Goal: Transaction & Acquisition: Purchase product/service

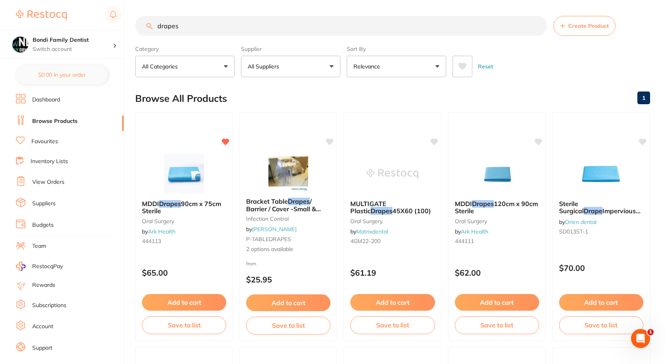
click at [47, 137] on li "Favourites" at bounding box center [70, 141] width 108 height 10
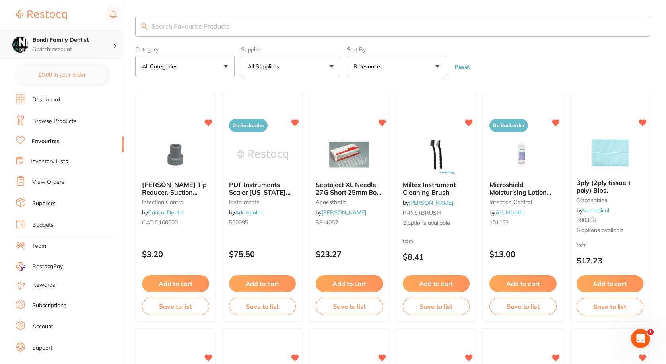
click at [94, 48] on p "Switch account" at bounding box center [73, 49] width 80 height 8
drag, startPoint x: 194, startPoint y: 361, endPoint x: 294, endPoint y: 15, distance: 360.5
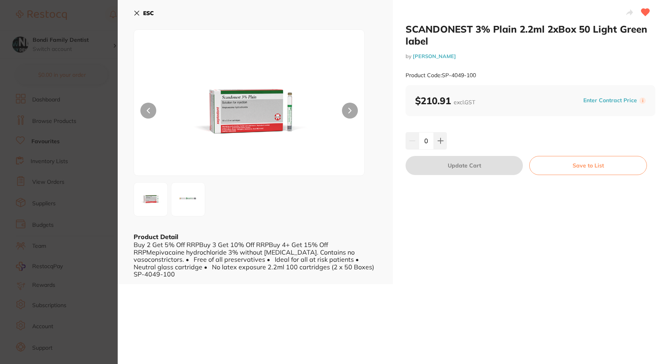
drag, startPoint x: 39, startPoint y: 81, endPoint x: 93, endPoint y: 90, distance: 55.3
click at [39, 81] on section "SCANDONEST 3% Plain 2.2ml 2xBox 50 Light Green label by Henry Schein Halas Prod…" at bounding box center [334, 182] width 668 height 364
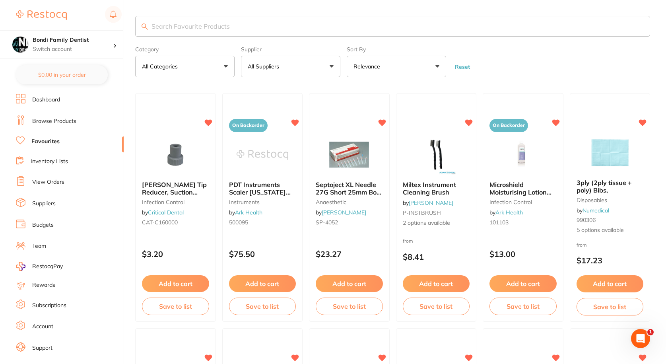
click at [57, 182] on link "View Orders" at bounding box center [48, 182] width 32 height 8
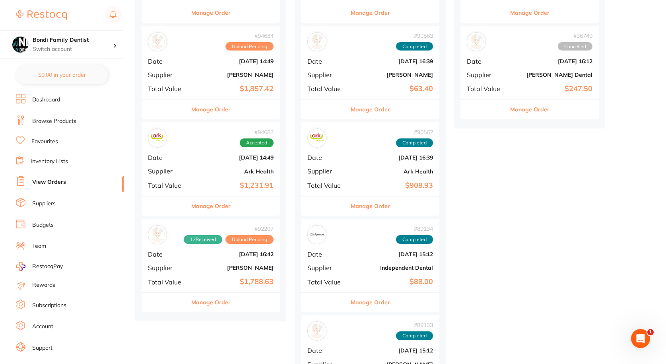
scroll to position [159, 0]
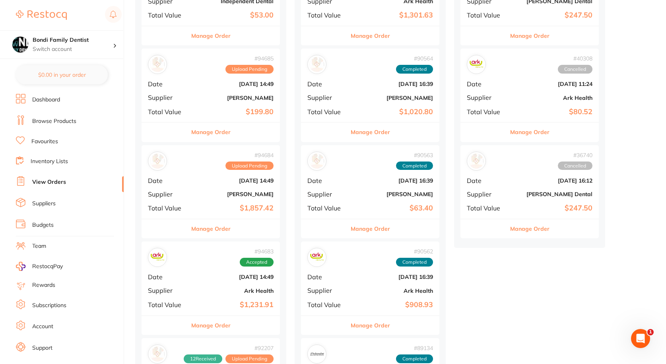
click at [212, 326] on button "Manage Order" at bounding box center [210, 325] width 39 height 19
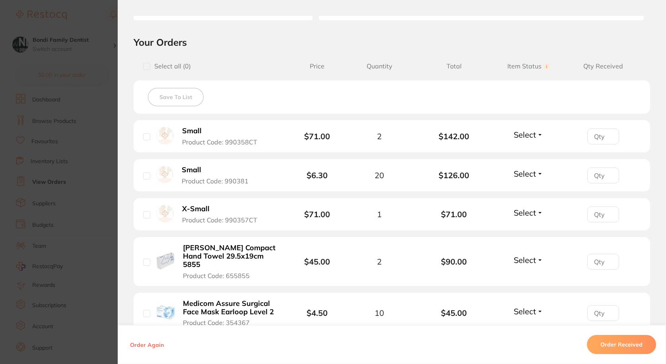
scroll to position [199, 0]
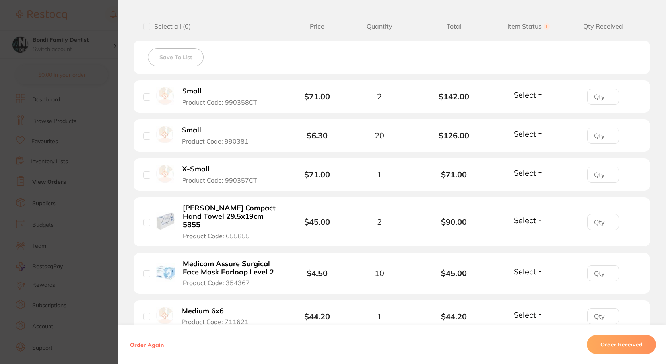
click at [146, 95] on input "checkbox" at bounding box center [146, 96] width 7 height 7
checkbox input "true"
click at [145, 138] on input "checkbox" at bounding box center [146, 135] width 7 height 7
checkbox input "true"
click at [145, 174] on input "checkbox" at bounding box center [146, 174] width 7 height 7
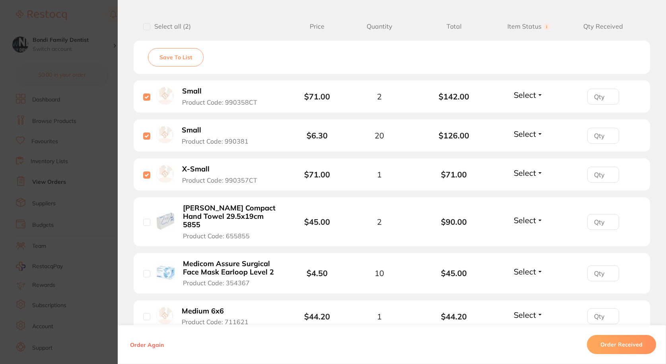
checkbox input "true"
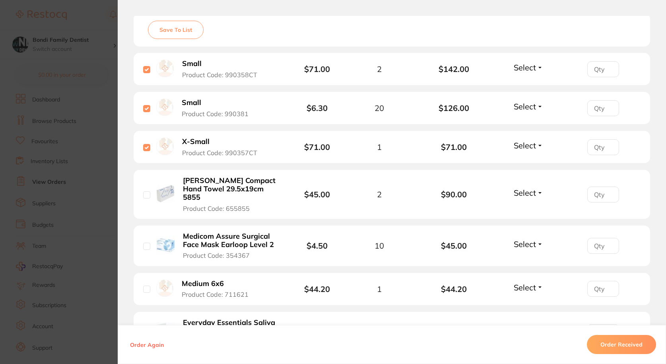
scroll to position [238, 0]
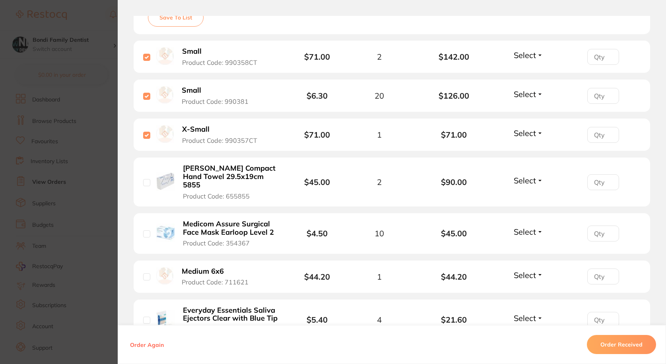
click at [147, 179] on input "checkbox" at bounding box center [146, 182] width 7 height 7
checkbox input "true"
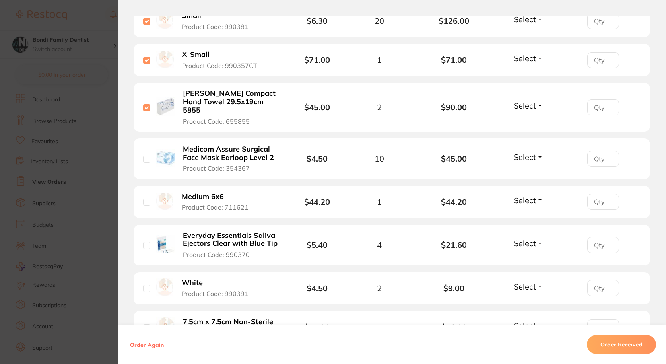
scroll to position [318, 0]
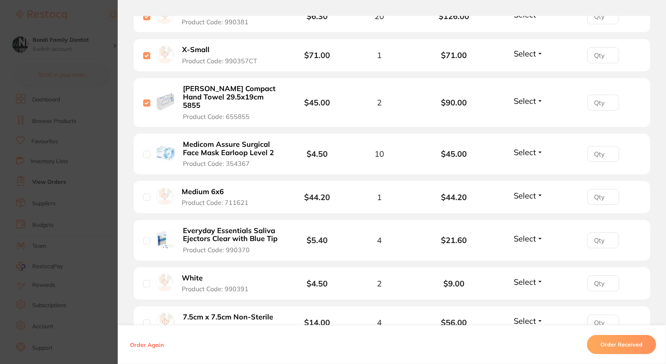
click at [146, 150] on div "Medicom Assure Surgical Face Mask Earloop Level 2 Product Code: 354367" at bounding box center [217, 154] width 149 height 28
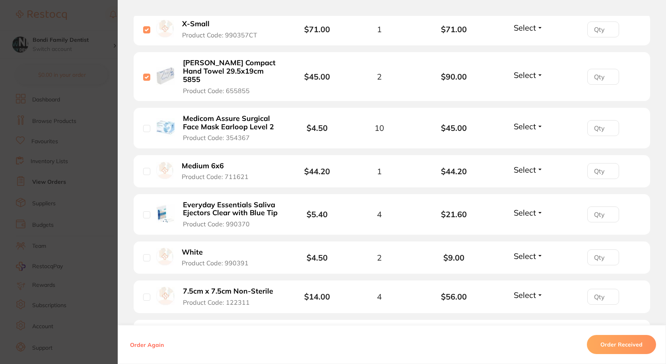
scroll to position [358, 0]
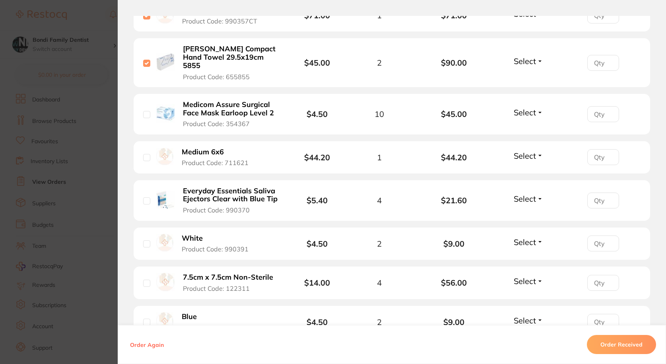
click at [148, 110] on div "Medicom Assure Surgical Face Mask Earloop Level 2 Product Code: 354367" at bounding box center [217, 114] width 149 height 28
click at [146, 111] on input "checkbox" at bounding box center [146, 114] width 7 height 7
checkbox input "true"
click at [147, 154] on input "checkbox" at bounding box center [146, 157] width 7 height 7
checkbox input "true"
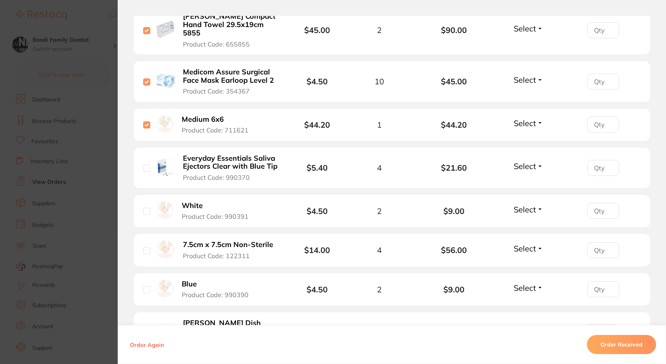
scroll to position [437, 0]
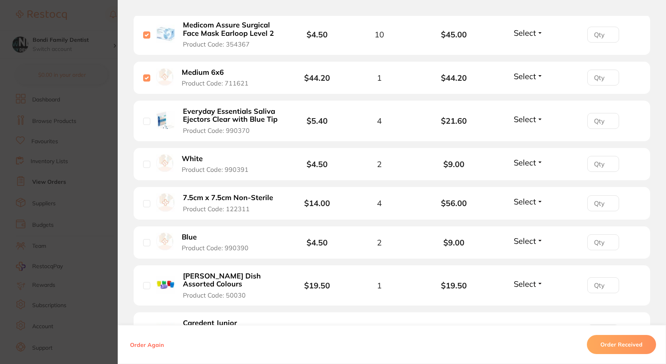
click at [145, 118] on input "checkbox" at bounding box center [146, 121] width 7 height 7
checkbox input "true"
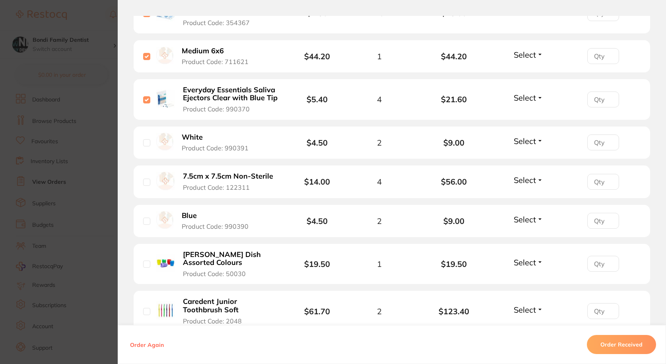
scroll to position [477, 0]
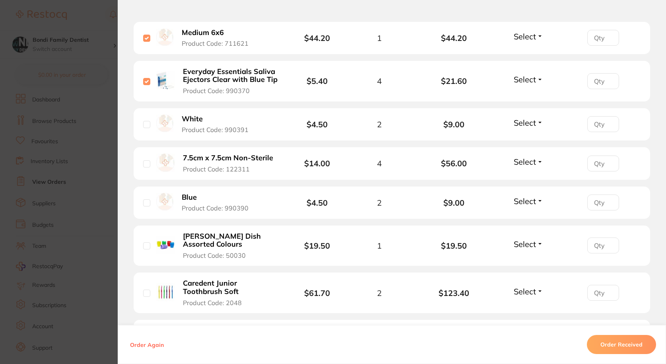
click at [144, 121] on input "checkbox" at bounding box center [146, 124] width 7 height 7
checkbox input "true"
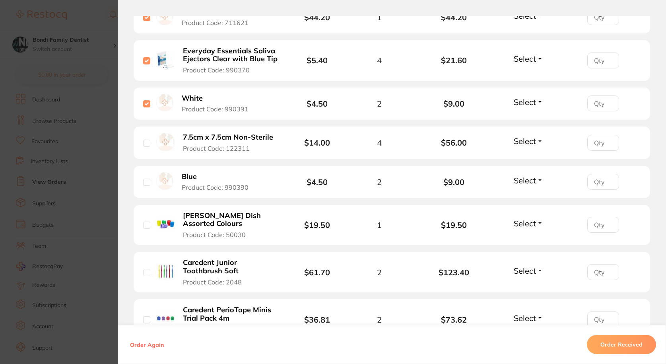
scroll to position [517, 0]
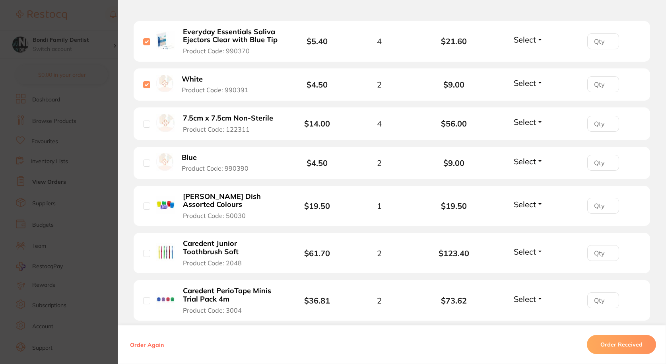
click at [147, 120] on input "checkbox" at bounding box center [146, 123] width 7 height 7
checkbox input "true"
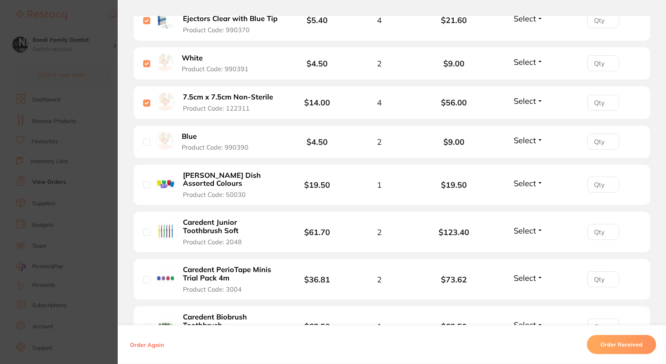
scroll to position [556, 0]
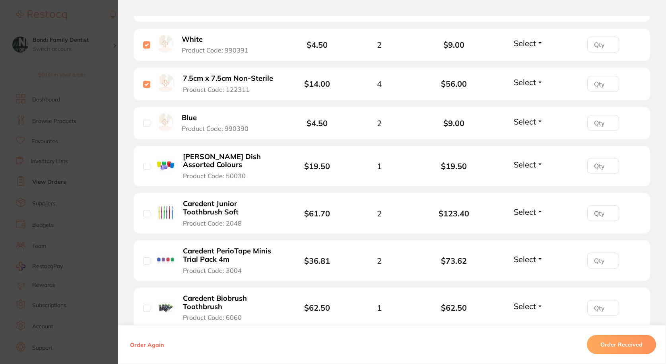
click at [147, 120] on input "checkbox" at bounding box center [146, 123] width 7 height 7
checkbox input "true"
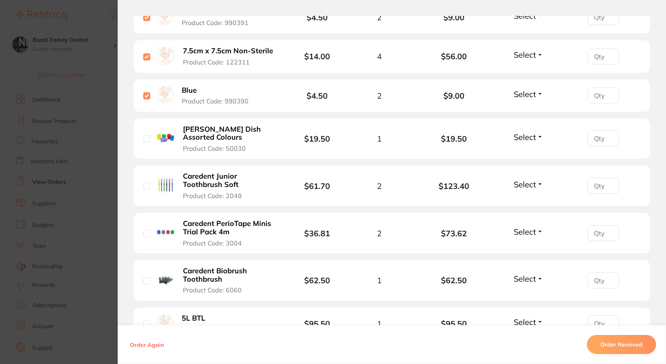
scroll to position [596, 0]
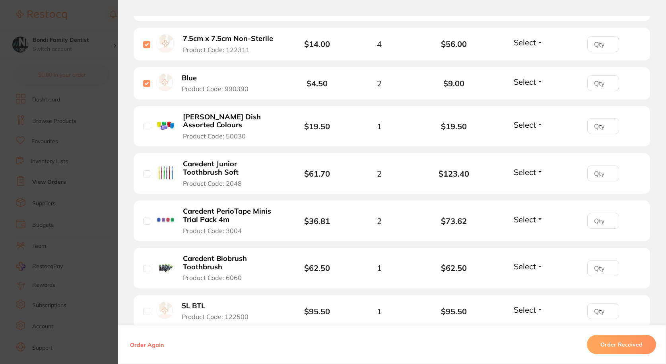
click at [146, 123] on input "checkbox" at bounding box center [146, 126] width 7 height 7
checkbox input "true"
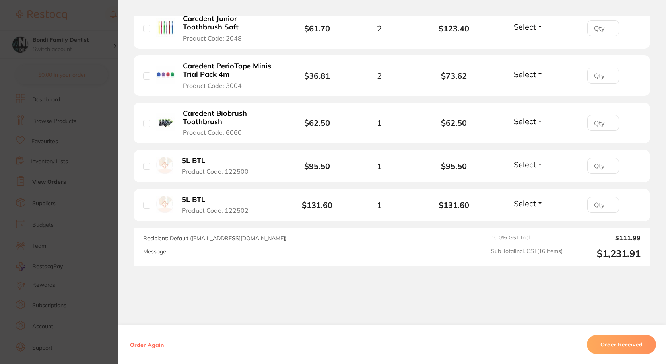
scroll to position [753, 0]
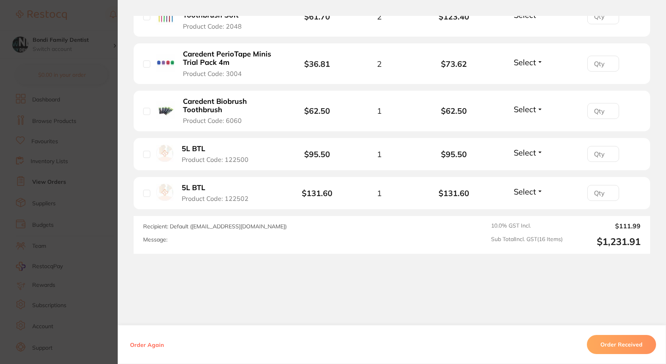
click at [142, 342] on button "Order Again" at bounding box center [147, 344] width 39 height 7
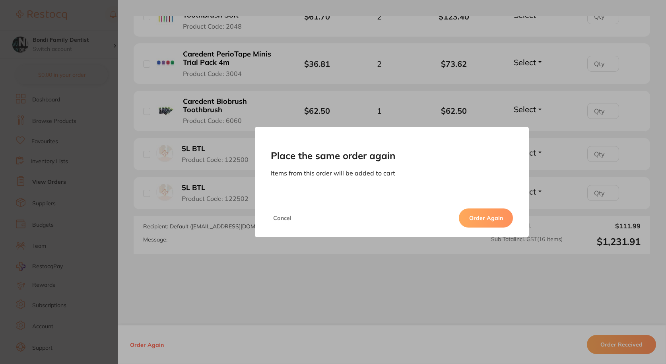
click at [473, 215] on button "Order Again" at bounding box center [486, 217] width 54 height 19
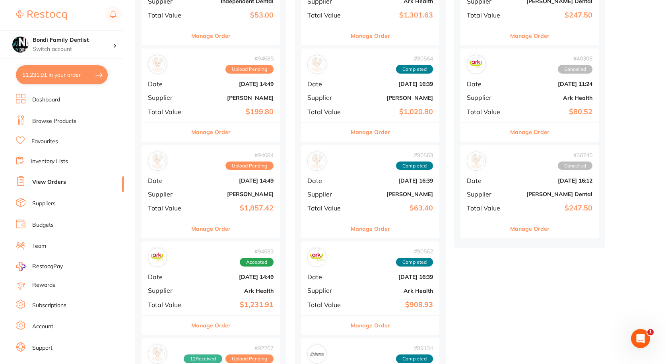
checkbox input "false"
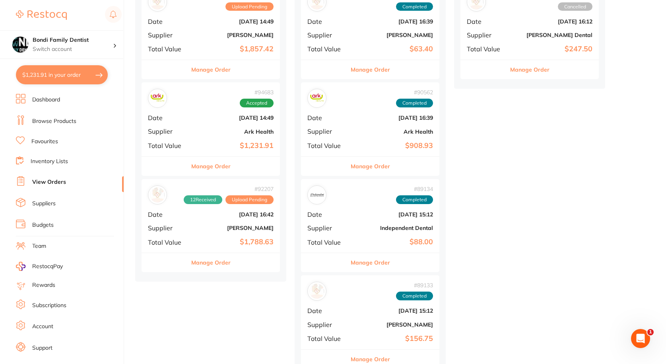
scroll to position [159, 0]
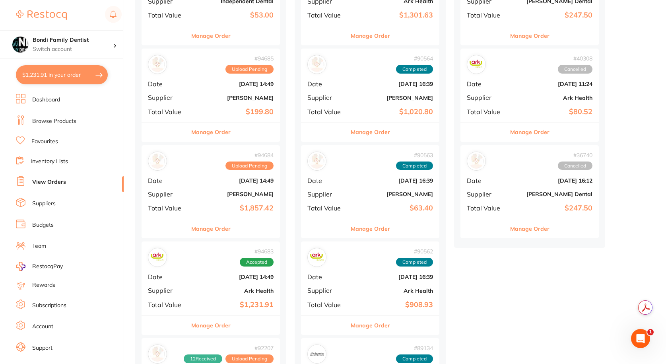
click at [217, 225] on button "Manage Order" at bounding box center [210, 228] width 39 height 19
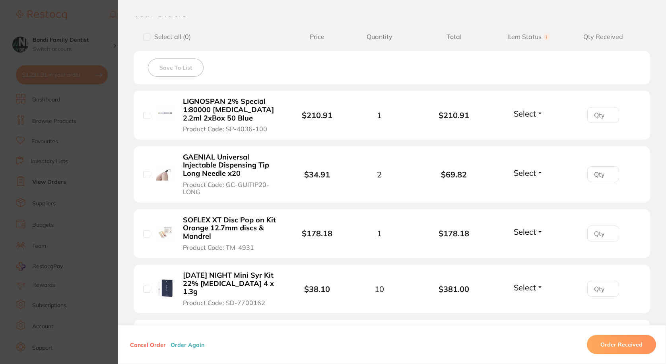
scroll to position [199, 0]
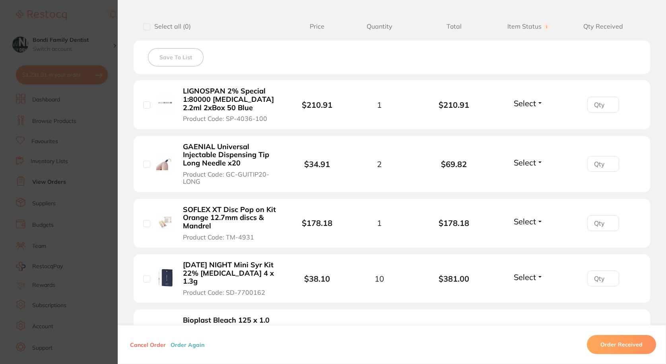
click at [143, 104] on input "checkbox" at bounding box center [146, 104] width 7 height 7
checkbox input "true"
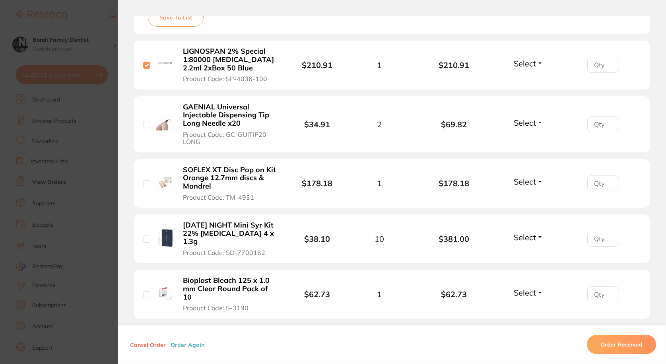
click at [143, 124] on input "checkbox" at bounding box center [146, 124] width 7 height 7
checkbox input "true"
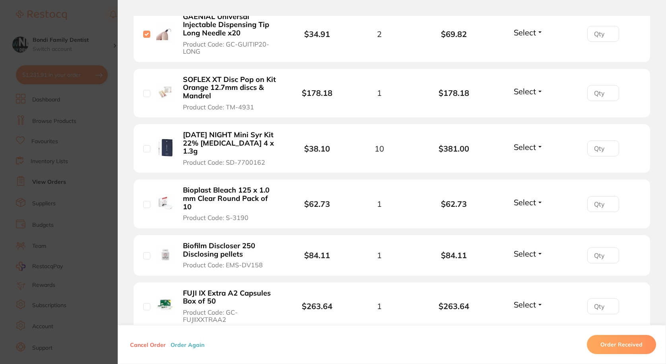
scroll to position [358, 0]
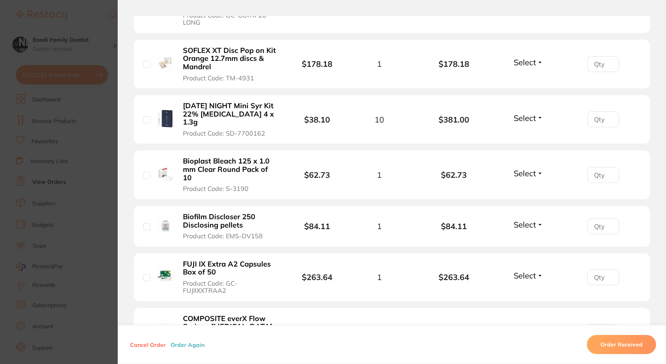
click at [146, 121] on input "checkbox" at bounding box center [146, 119] width 7 height 7
checkbox input "true"
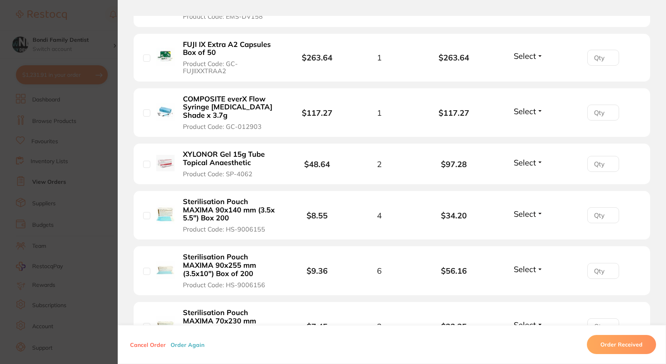
scroll to position [596, 0]
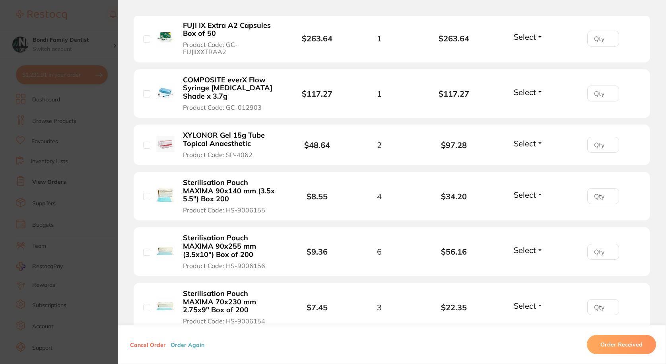
click at [147, 141] on input "checkbox" at bounding box center [146, 144] width 7 height 7
checkbox input "true"
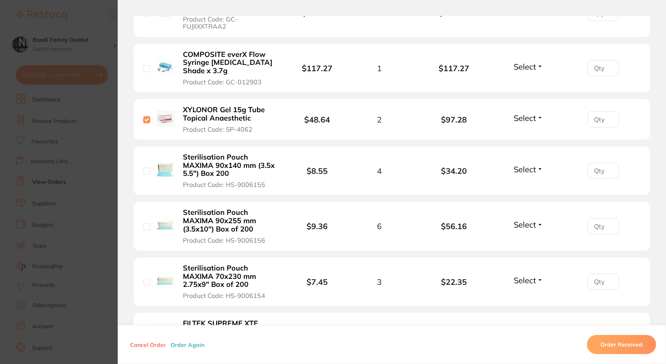
scroll to position [636, 0]
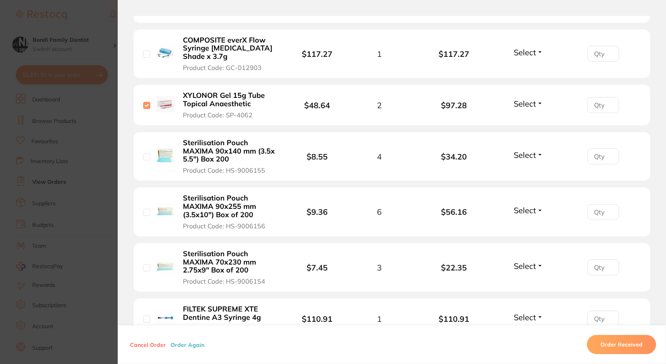
click at [147, 153] on input "checkbox" at bounding box center [146, 156] width 7 height 7
checkbox input "true"
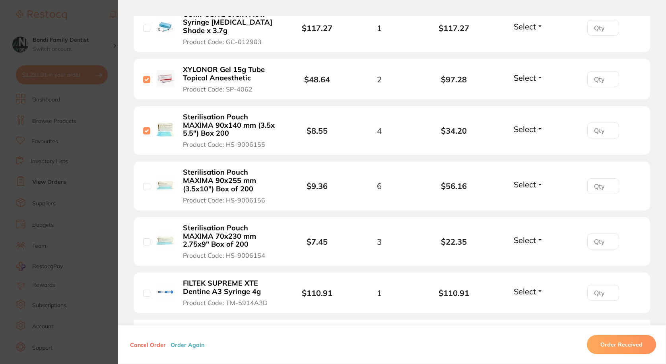
scroll to position [676, 0]
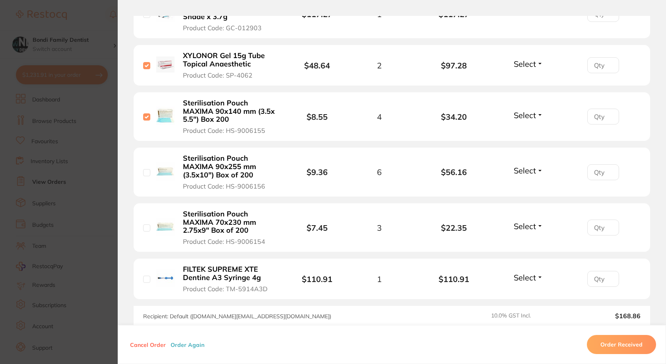
click at [145, 169] on div at bounding box center [146, 172] width 7 height 7
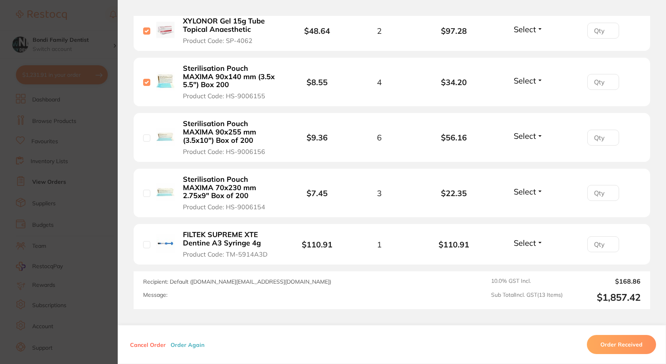
scroll to position [755, 0]
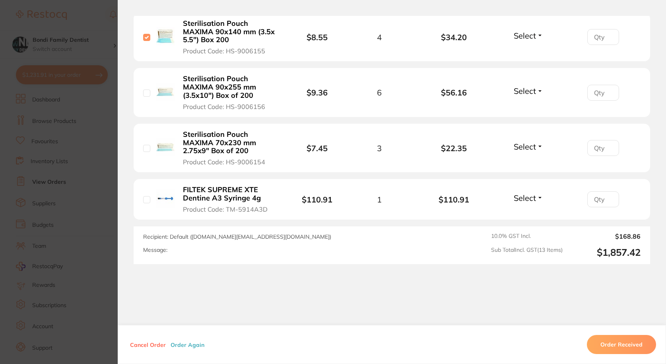
click at [151, 84] on div "Sterilisation Pouch MAXIMA 90x255 mm (3.5x10") Box of 200 Product Code: HS-9006…" at bounding box center [217, 92] width 149 height 36
drag, startPoint x: 143, startPoint y: 85, endPoint x: 138, endPoint y: 130, distance: 45.2
click at [143, 89] on input "checkbox" at bounding box center [146, 92] width 7 height 7
checkbox input "true"
click at [148, 145] on input "checkbox" at bounding box center [146, 148] width 7 height 7
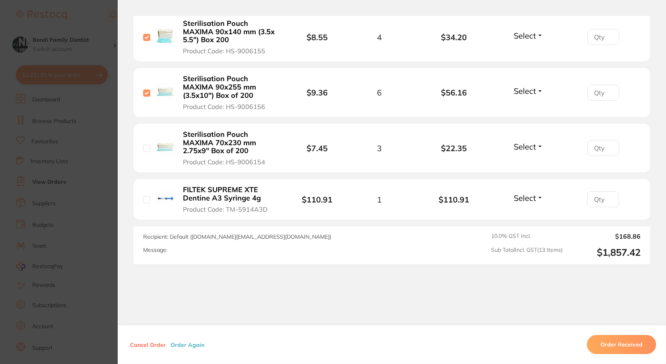
checkbox input "true"
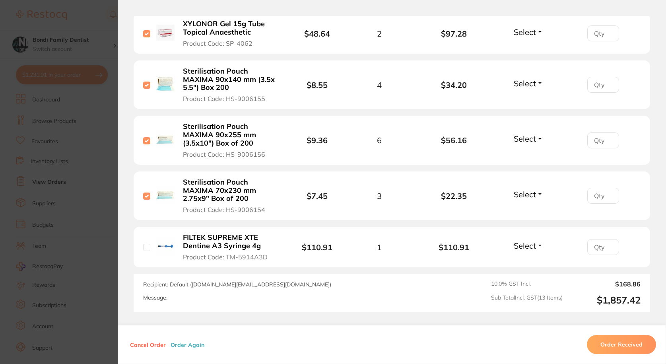
scroll to position [766, 0]
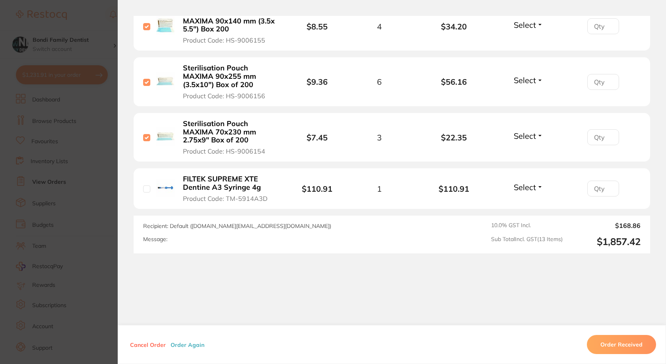
click at [179, 343] on button "Order Again" at bounding box center [187, 344] width 39 height 7
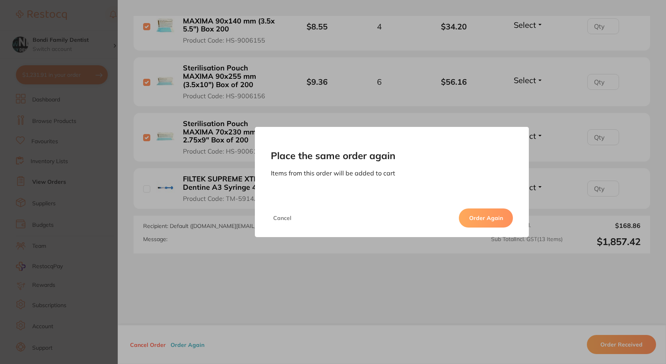
click at [493, 222] on button "Order Again" at bounding box center [486, 217] width 54 height 19
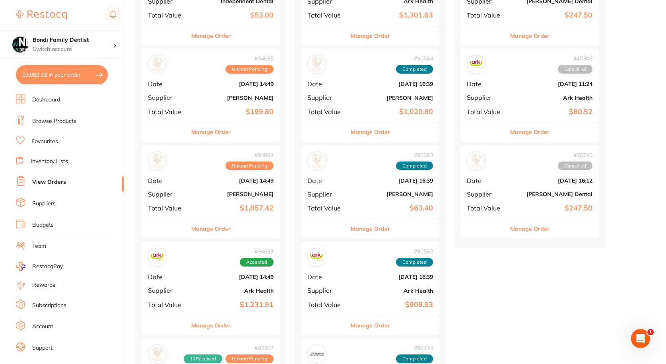
scroll to position [79, 0]
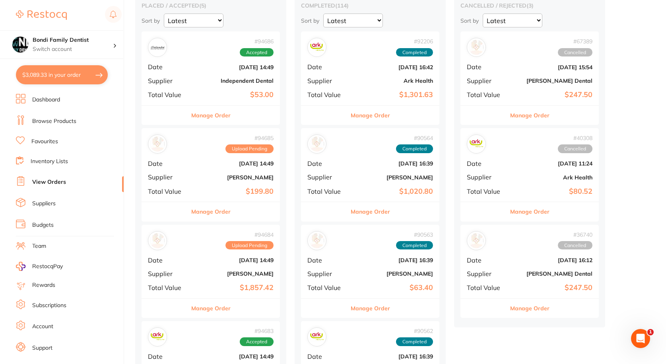
click at [214, 210] on button "Manage Order" at bounding box center [210, 211] width 39 height 19
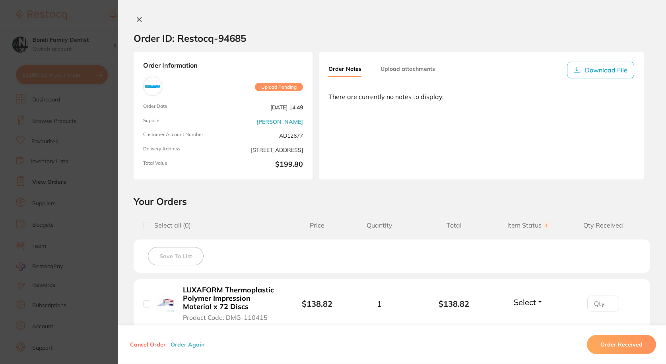
click at [139, 19] on icon at bounding box center [139, 19] width 6 height 6
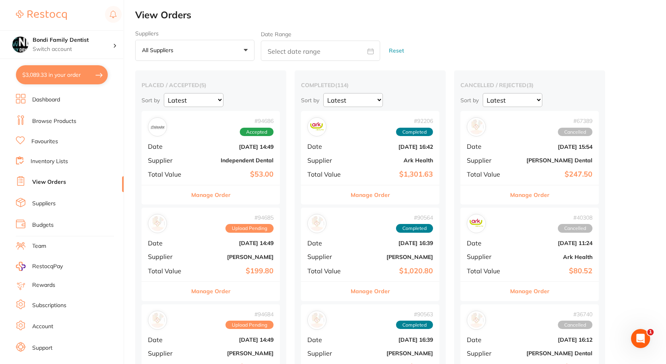
click at [204, 194] on button "Manage Order" at bounding box center [210, 194] width 39 height 19
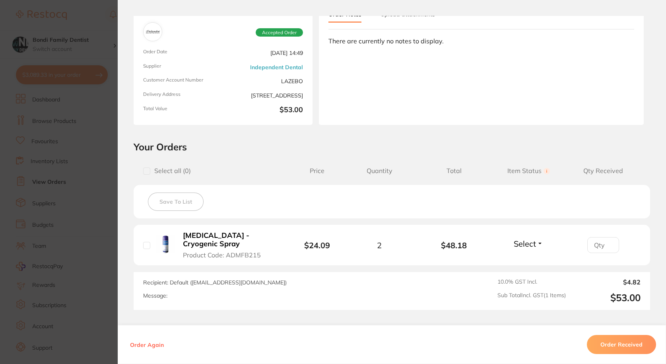
scroll to position [111, 0]
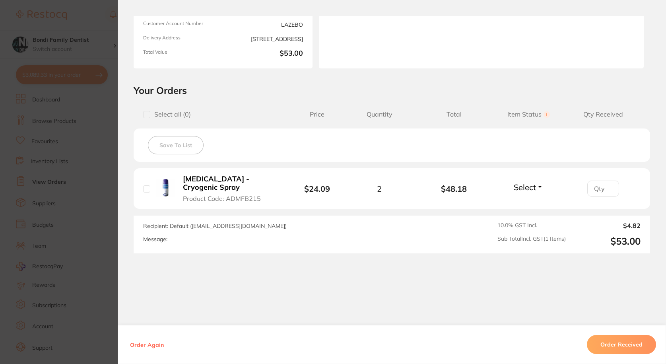
click at [65, 166] on section "Order ID: Restocq- 94686 Order Information Accepted Order Order Date Sept 25 20…" at bounding box center [333, 182] width 666 height 364
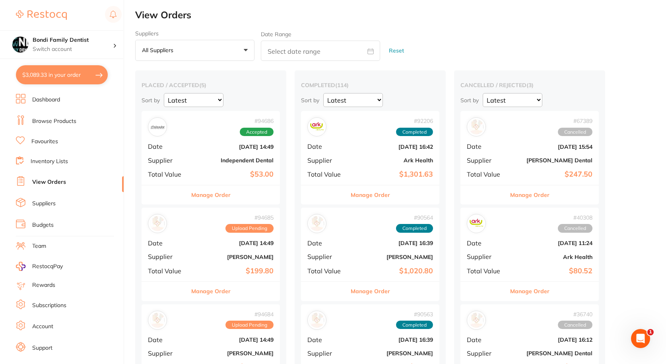
click at [48, 124] on link "Browse Products" at bounding box center [54, 121] width 44 height 8
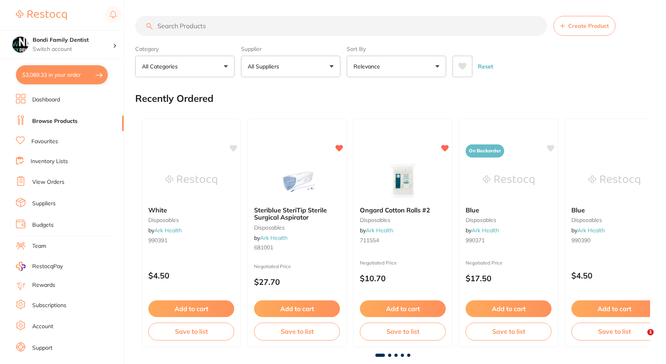
click at [198, 21] on input "search" at bounding box center [341, 26] width 412 height 20
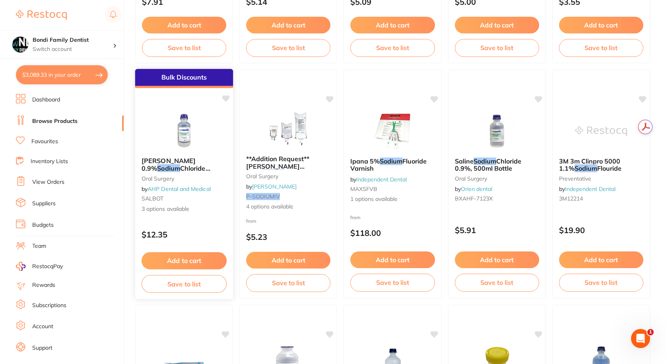
scroll to position [278, 0]
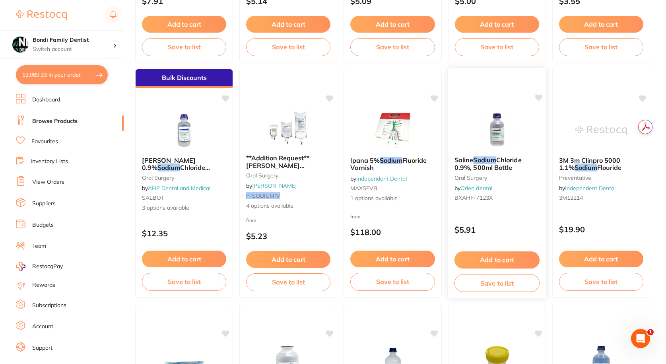
type input "sodium"
click at [485, 258] on button "Add to cart" at bounding box center [496, 259] width 85 height 17
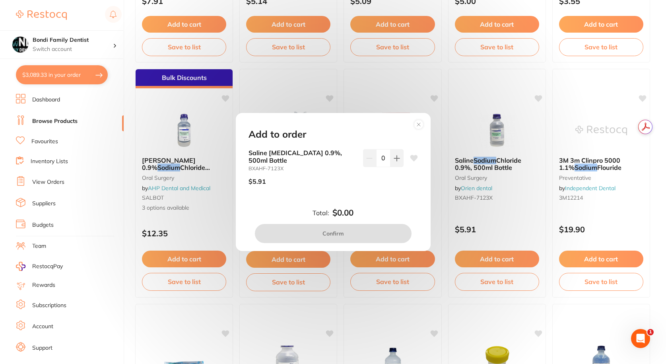
scroll to position [0, 0]
click at [396, 159] on icon at bounding box center [396, 158] width 6 height 6
type input "1"
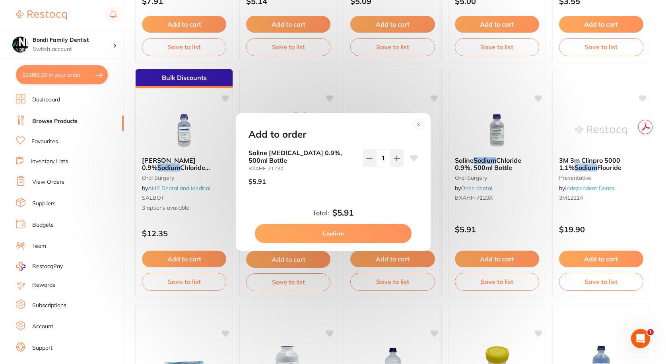
click at [355, 228] on button "Confirm" at bounding box center [333, 233] width 157 height 19
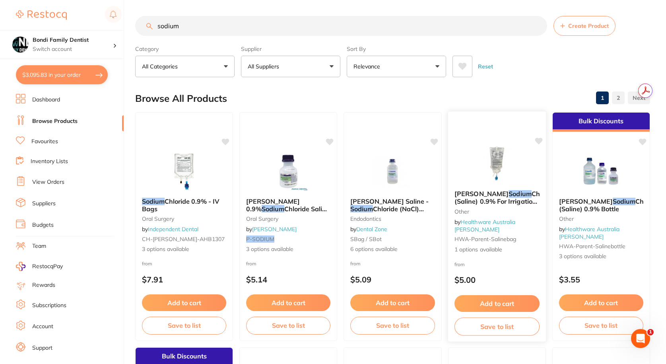
click at [493, 301] on button "Add to cart" at bounding box center [496, 303] width 85 height 17
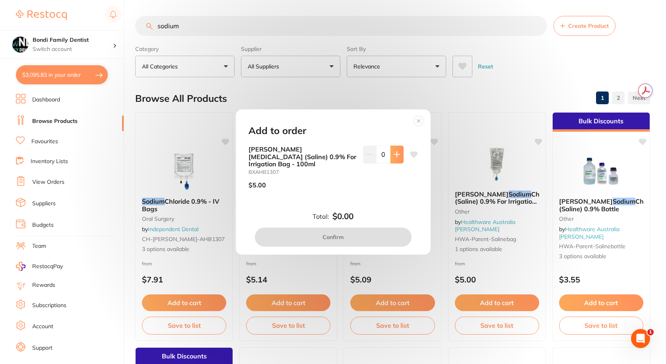
click at [398, 153] on button at bounding box center [396, 153] width 13 height 17
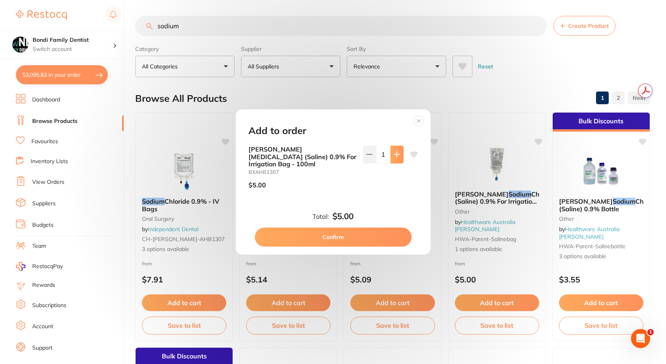
click at [398, 153] on button at bounding box center [396, 153] width 13 height 17
click at [396, 153] on button at bounding box center [396, 153] width 13 height 17
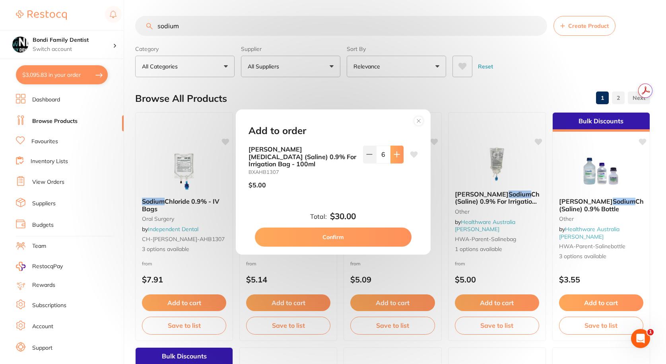
click at [396, 153] on button at bounding box center [396, 153] width 13 height 17
click at [363, 153] on button at bounding box center [369, 153] width 13 height 17
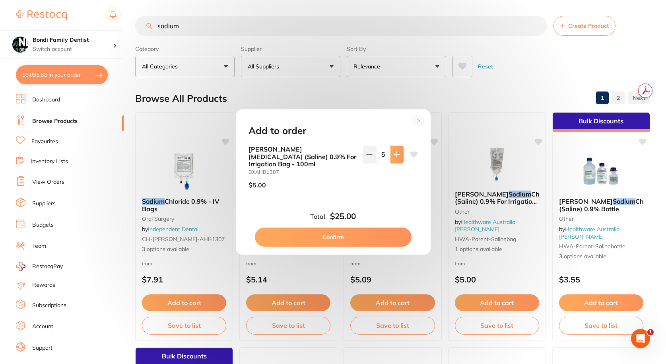
click at [395, 155] on icon at bounding box center [396, 154] width 6 height 6
click at [395, 157] on icon at bounding box center [396, 154] width 5 height 5
type input "8"
click at [339, 231] on button "Confirm" at bounding box center [333, 236] width 157 height 19
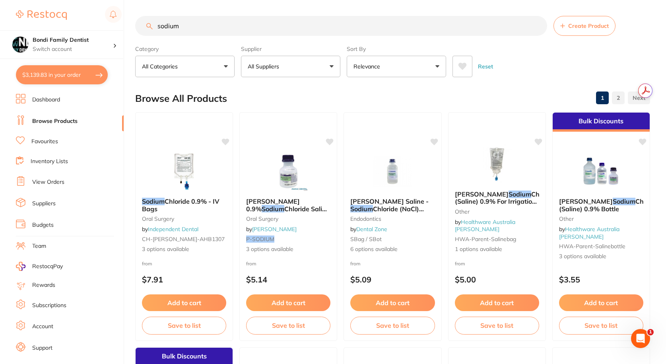
click at [225, 26] on input "sodium" at bounding box center [341, 26] width 412 height 20
type input "s"
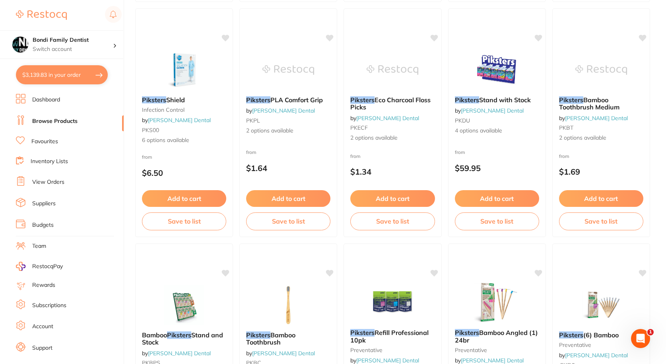
scroll to position [755, 0]
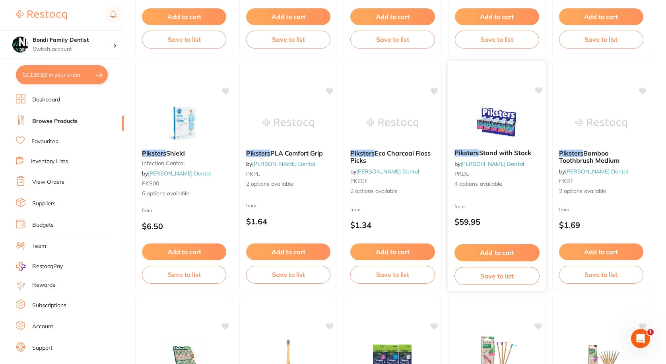
click at [490, 103] on img at bounding box center [497, 123] width 52 height 40
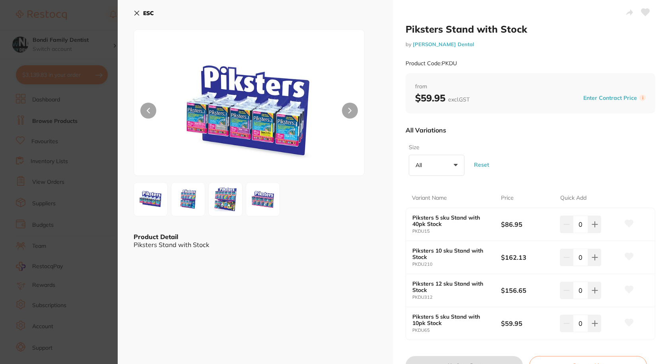
click at [227, 133] on img at bounding box center [249, 113] width 138 height 126
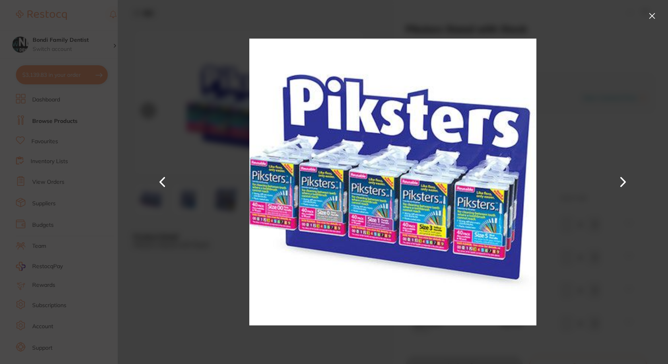
click at [84, 176] on section "Piksters Stand with Stock by Erskine Dental Product Code: PKDU ESC Product Deta…" at bounding box center [334, 182] width 668 height 364
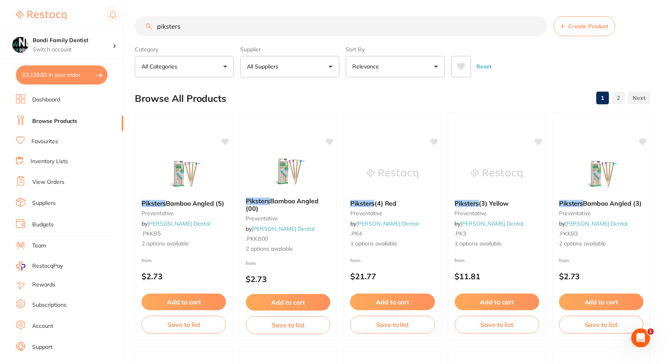
scroll to position [755, 0]
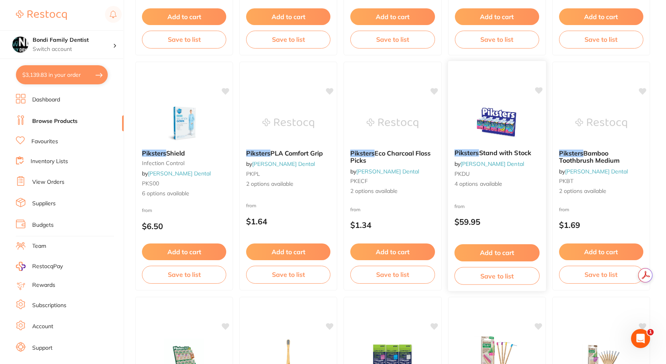
click at [485, 250] on button "Add to cart" at bounding box center [496, 252] width 85 height 17
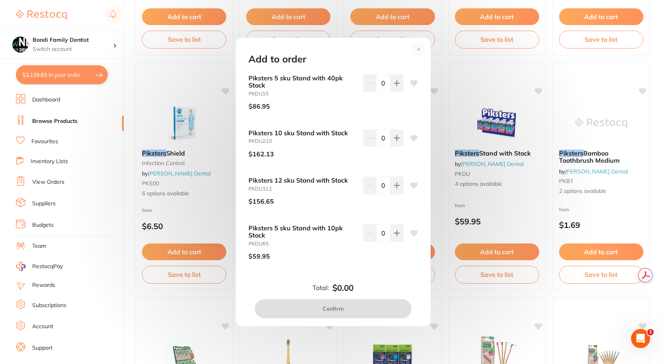
scroll to position [0, 0]
click at [415, 49] on circle at bounding box center [418, 49] width 9 height 9
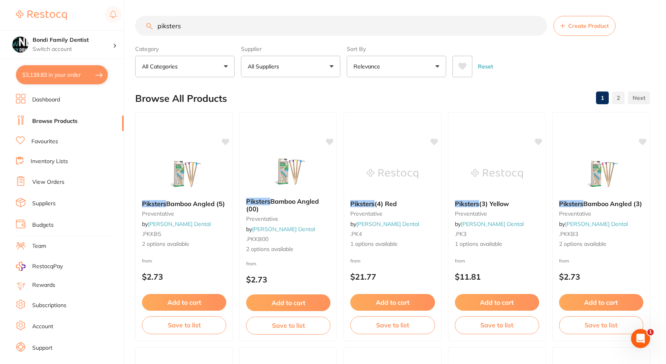
click at [193, 23] on input "piksters" at bounding box center [341, 26] width 412 height 20
type input "piksters grey"
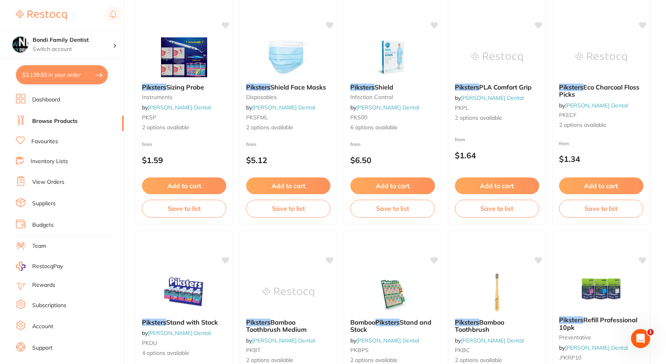
scroll to position [1630, 0]
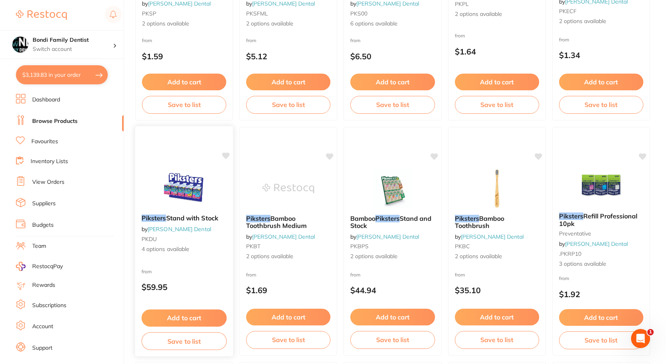
click at [199, 179] on img at bounding box center [184, 188] width 52 height 40
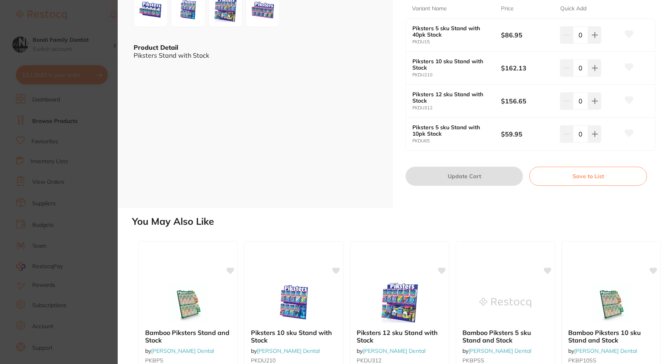
scroll to position [26, 0]
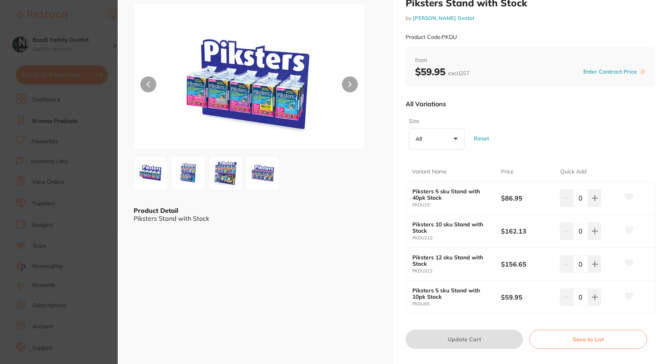
click at [26, 113] on section "Piksters Stand with Stock by Erskine Dental Product Code: PKDU ESC Product Deta…" at bounding box center [334, 182] width 668 height 364
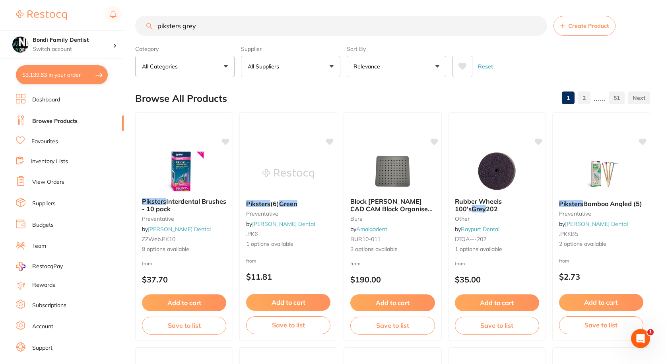
drag, startPoint x: 211, startPoint y: 27, endPoint x: 143, endPoint y: 24, distance: 68.8
click at [143, 24] on input "piksters grey" at bounding box center [341, 26] width 412 height 20
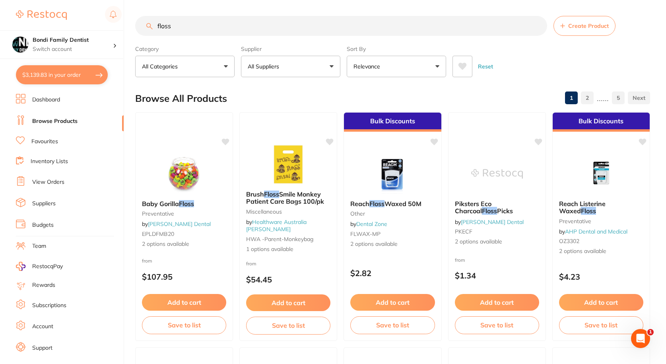
drag, startPoint x: 153, startPoint y: 23, endPoint x: 161, endPoint y: 26, distance: 7.5
click at [153, 24] on input "floss" at bounding box center [341, 26] width 412 height 20
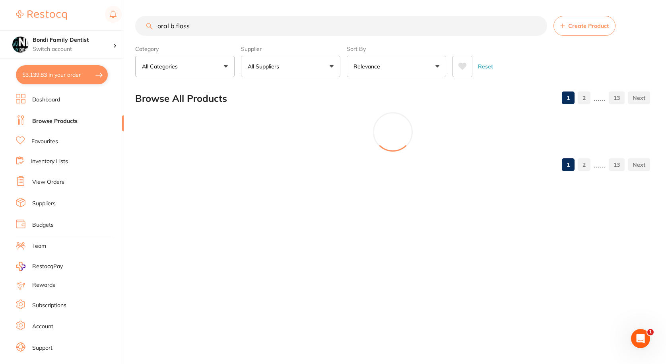
type input "oral b floss"
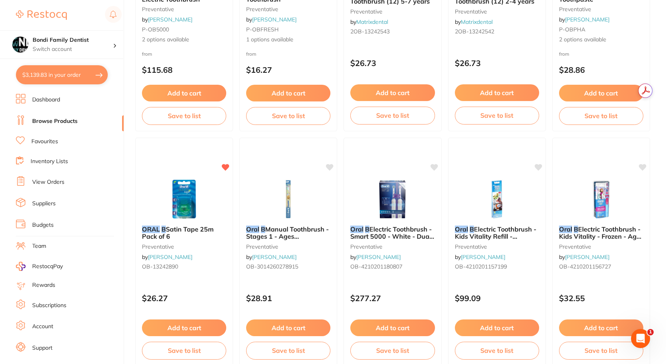
scroll to position [954, 0]
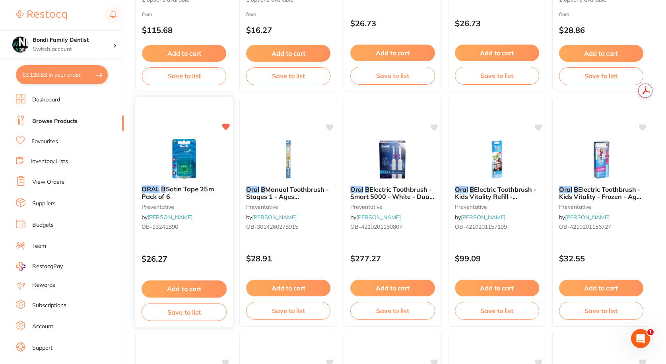
click at [177, 166] on img at bounding box center [184, 159] width 52 height 40
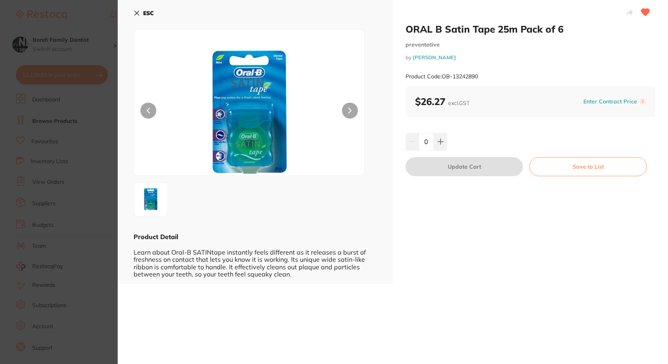
click at [351, 104] on button at bounding box center [350, 111] width 16 height 16
click at [0, 102] on section "ORAL B Satin Tape 25m Pack of 6 preventative by [PERSON_NAME] Product Code: OB-…" at bounding box center [334, 182] width 668 height 364
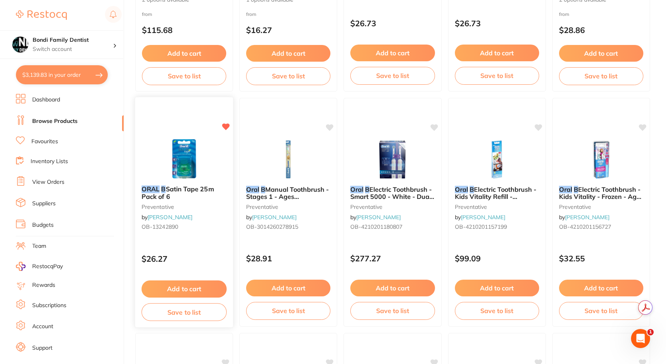
scroll to position [1033, 0]
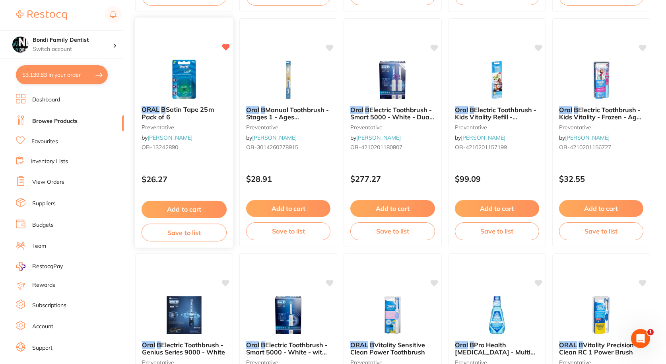
click at [168, 207] on button "Add to cart" at bounding box center [183, 209] width 85 height 17
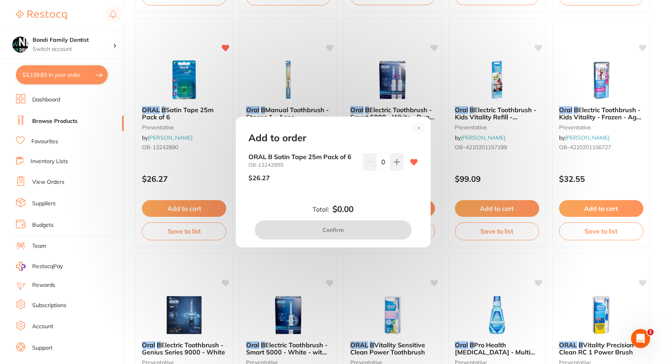
scroll to position [0, 0]
click at [394, 161] on icon at bounding box center [396, 161] width 5 height 5
type input "1"
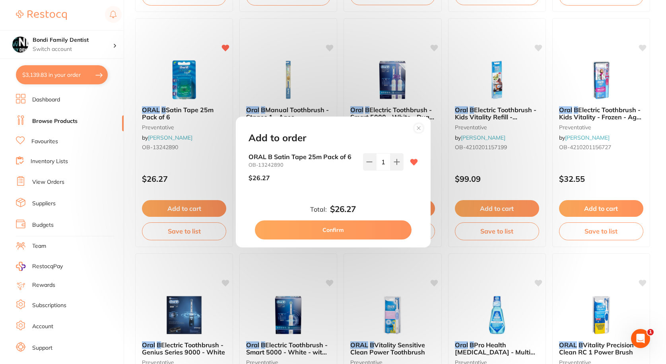
click at [313, 234] on button "Confirm" at bounding box center [333, 229] width 157 height 19
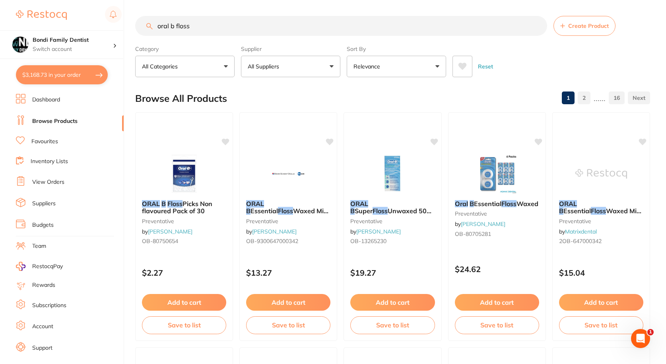
drag, startPoint x: 198, startPoint y: 22, endPoint x: 129, endPoint y: 19, distance: 68.9
click at [129, 19] on div "$3,168.73 Bondi Family Dentist Switch account Bondi Family Dentist $3,168.73 in…" at bounding box center [333, 182] width 666 height 364
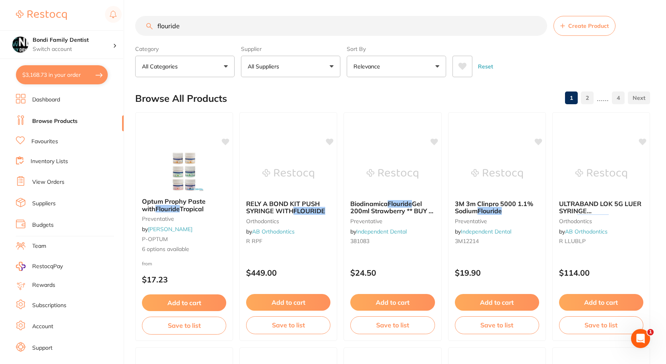
click at [243, 24] on input "flouride" at bounding box center [341, 26] width 412 height 20
type input "f"
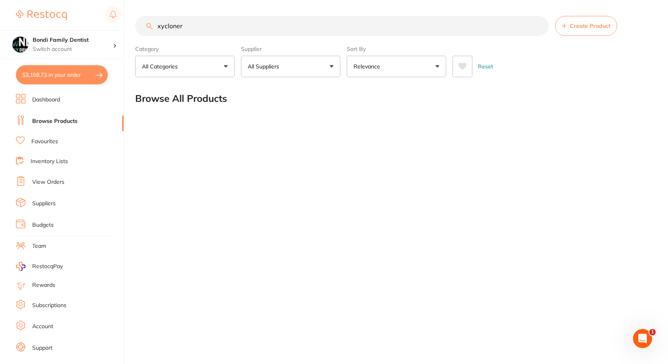
type input "xycloner"
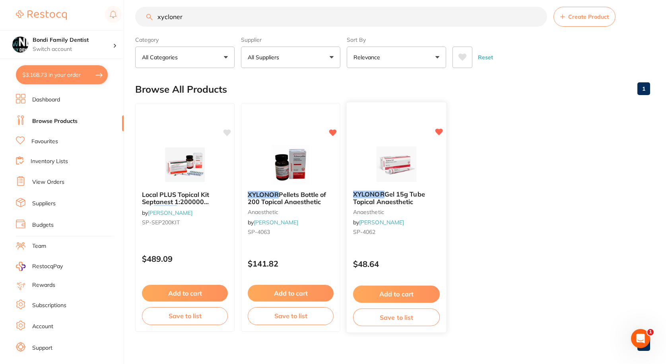
scroll to position [18, 0]
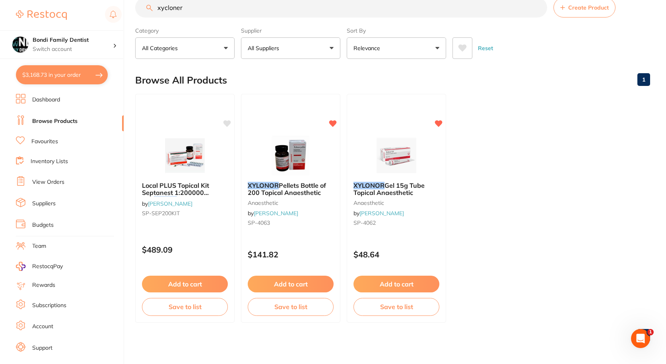
drag, startPoint x: 387, startPoint y: 155, endPoint x: 385, endPoint y: 162, distance: 7.0
click at [387, 156] on img at bounding box center [396, 156] width 52 height 40
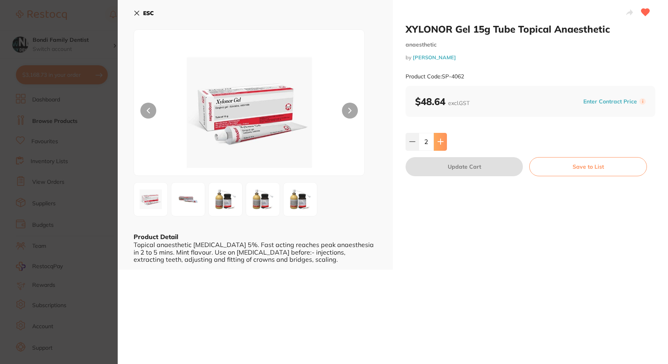
click at [435, 140] on button at bounding box center [440, 141] width 13 height 17
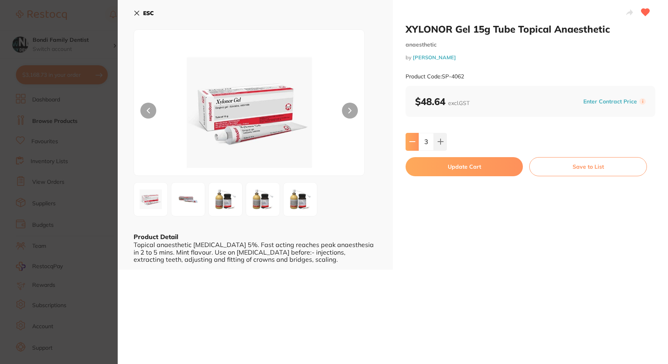
click at [416, 140] on button at bounding box center [411, 141] width 13 height 17
type input "2"
click at [482, 170] on button "Update Cart" at bounding box center [463, 166] width 117 height 19
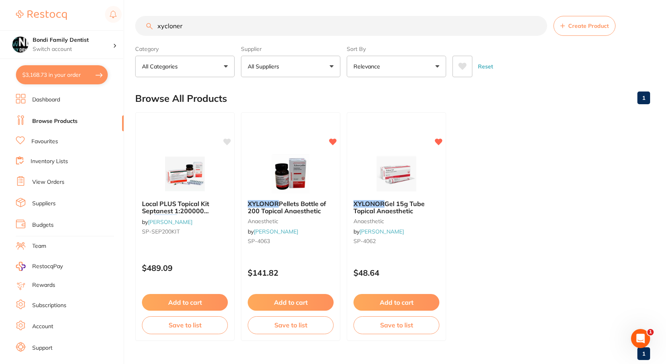
click at [220, 26] on input "xycloner" at bounding box center [341, 26] width 412 height 20
type input "x"
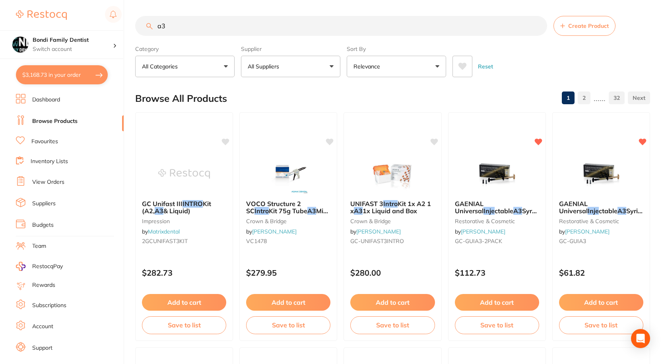
type input "a"
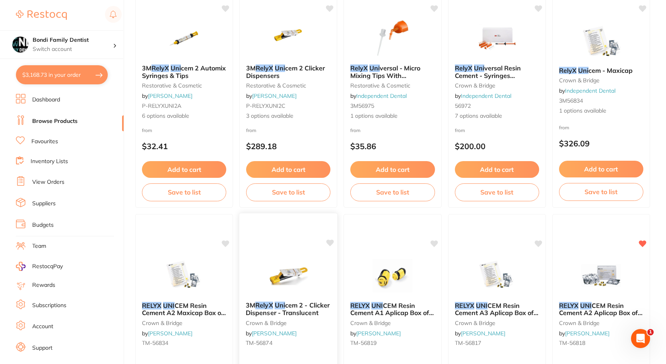
scroll to position [278, 0]
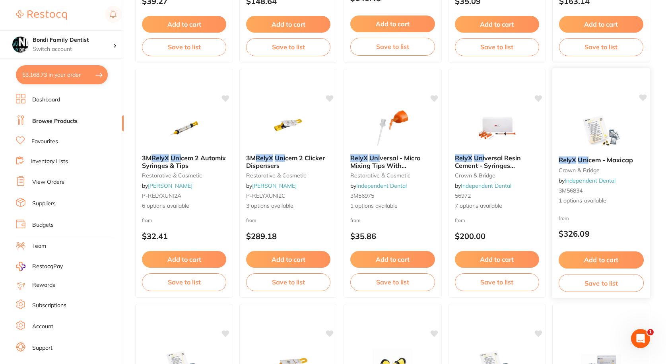
type input "relyx uni"
click at [605, 140] on img at bounding box center [601, 130] width 52 height 40
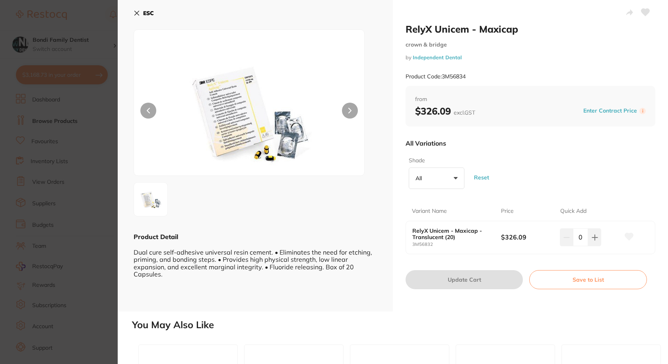
click at [453, 180] on button "All +0" at bounding box center [437, 177] width 56 height 21
click at [424, 225] on li "A2" at bounding box center [436, 223] width 49 height 17
click at [428, 224] on li "A2" at bounding box center [436, 223] width 49 height 17
click at [594, 240] on icon at bounding box center [594, 237] width 6 height 6
type input "1"
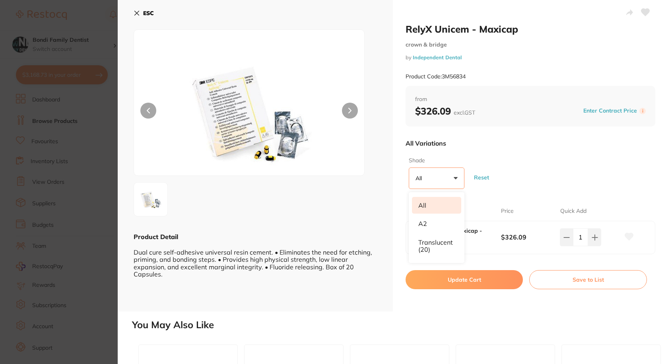
click at [455, 278] on button "Update Cart" at bounding box center [463, 279] width 117 height 19
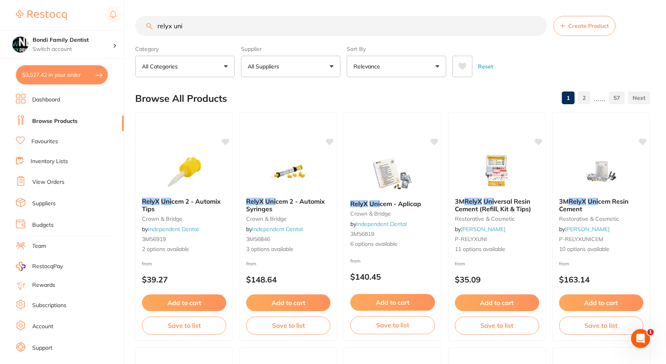
click at [375, 27] on input "relyx uni" at bounding box center [341, 26] width 412 height 20
type input "r"
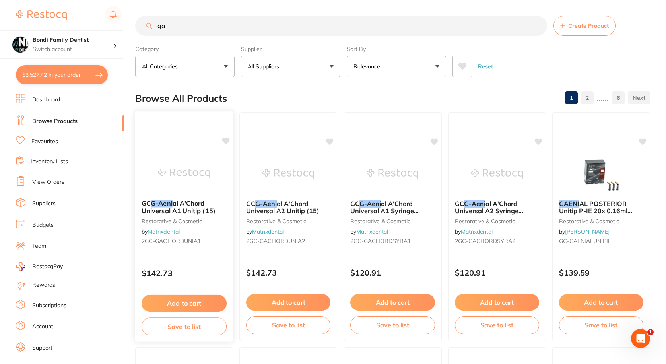
type input "g"
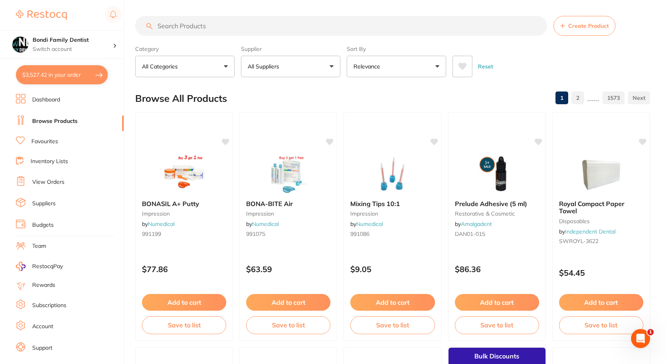
click at [192, 24] on input "search" at bounding box center [341, 26] width 412 height 20
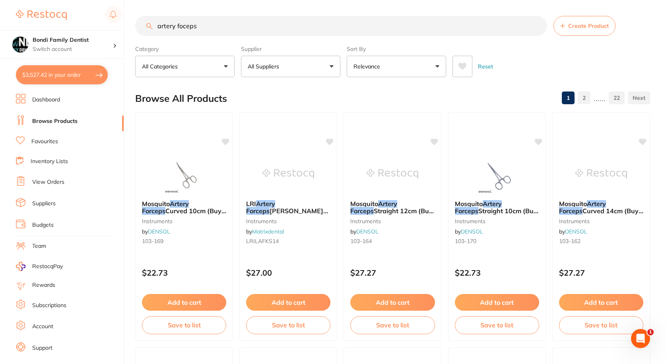
click at [182, 27] on input "artery foceps" at bounding box center [341, 26] width 412 height 20
click at [215, 33] on input "artery forceps" at bounding box center [341, 26] width 412 height 20
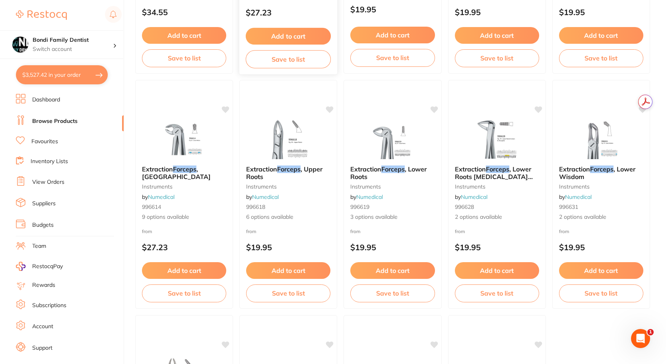
scroll to position [2367, 0]
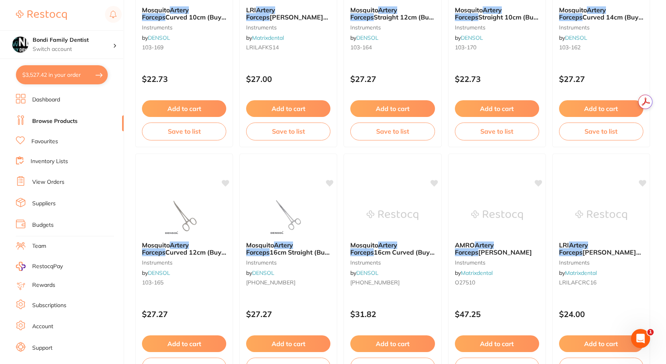
scroll to position [0, 0]
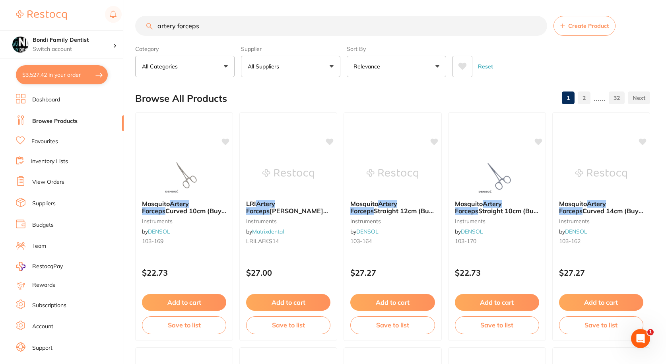
click at [207, 20] on input "artery forceps" at bounding box center [341, 26] width 412 height 20
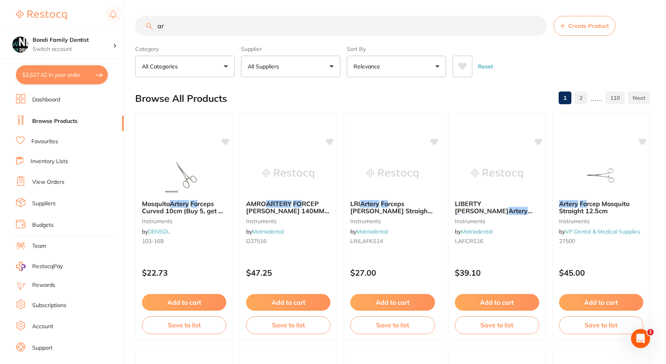
type input "a"
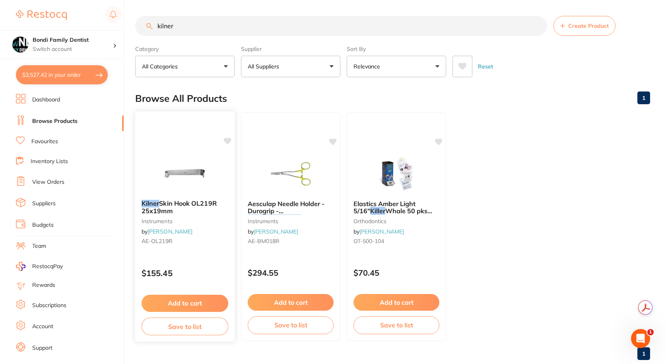
click at [176, 177] on img at bounding box center [185, 173] width 52 height 40
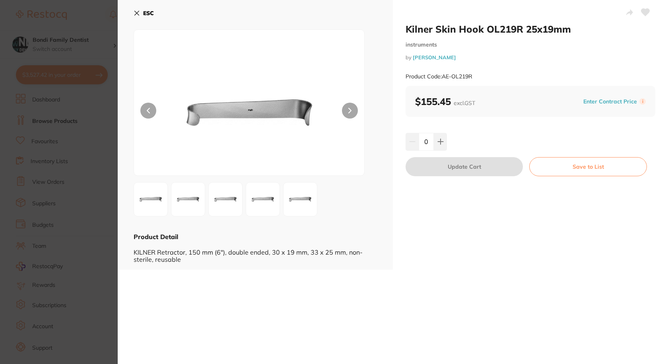
drag, startPoint x: 18, startPoint y: 177, endPoint x: 11, endPoint y: 184, distance: 9.8
click at [16, 180] on section "Kilner Skin Hook OL219R 25x19mm instruments by [PERSON_NAME] Product Code: AE-O…" at bounding box center [334, 182] width 668 height 364
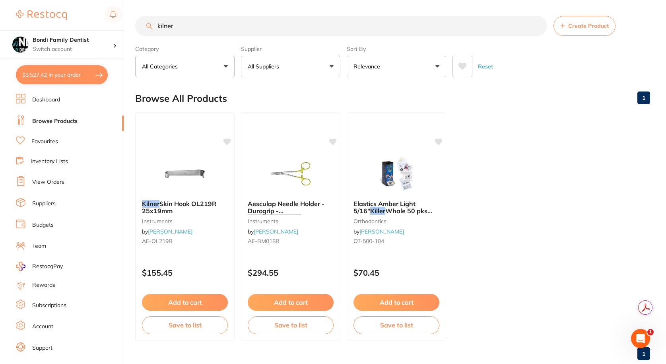
click at [217, 27] on input "kilner" at bounding box center [341, 26] width 412 height 20
type input "k"
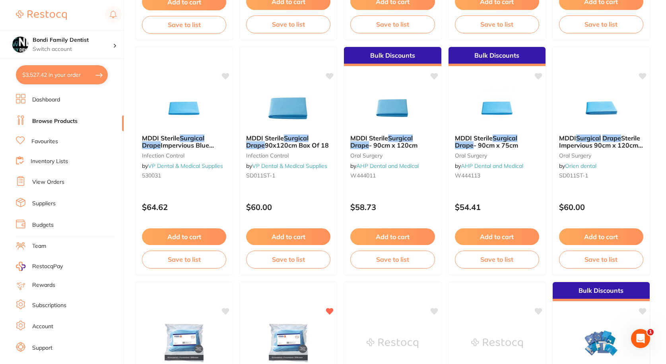
scroll to position [459, 0]
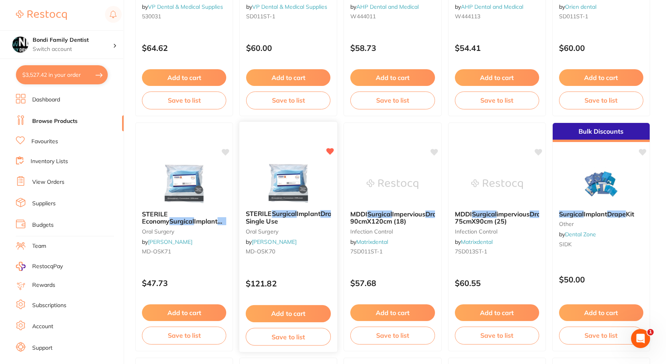
type input "SURGICAL DRAPES"
click at [284, 182] on img at bounding box center [288, 183] width 52 height 40
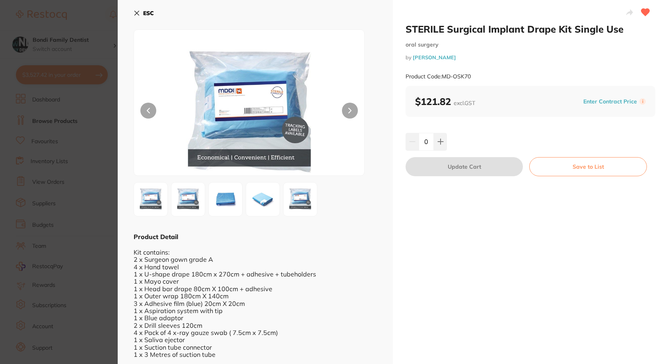
click at [230, 201] on img at bounding box center [225, 199] width 29 height 29
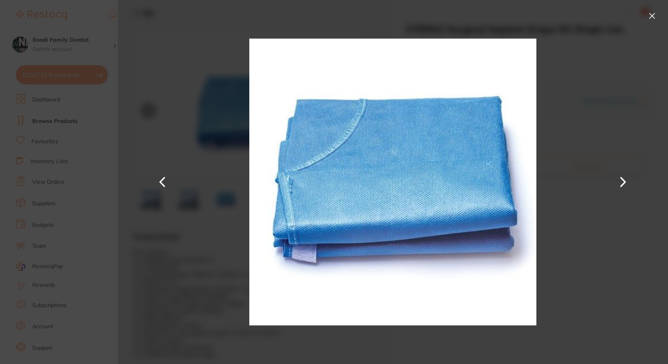
click at [617, 188] on button at bounding box center [622, 182] width 19 height 182
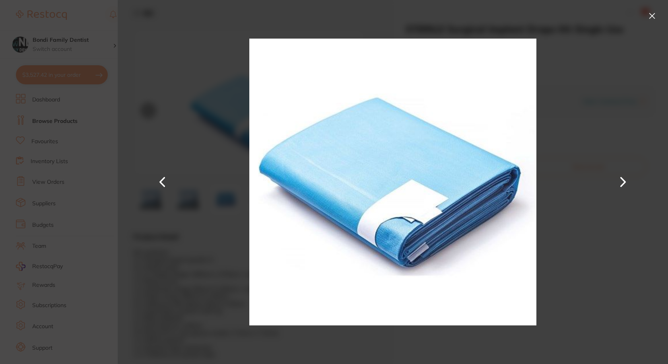
click at [619, 180] on button at bounding box center [622, 182] width 19 height 182
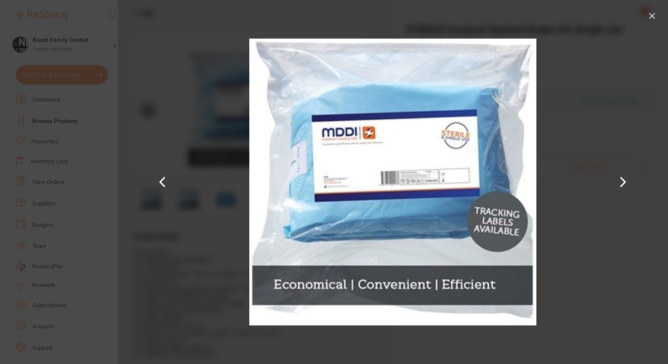
click at [619, 180] on button at bounding box center [622, 182] width 19 height 182
click at [619, 182] on button at bounding box center [622, 182] width 19 height 182
click at [559, 182] on div at bounding box center [393, 182] width 550 height 364
click at [651, 17] on button at bounding box center [651, 16] width 13 height 13
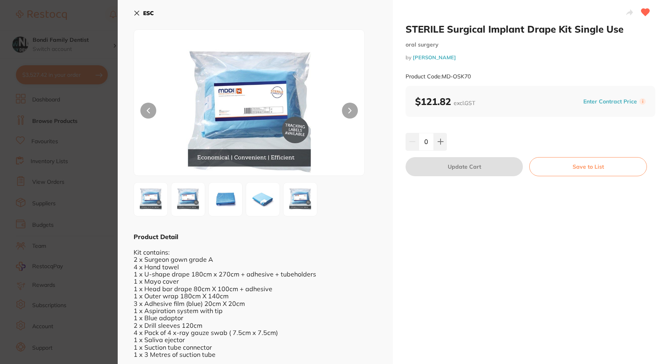
scroll to position [7, 0]
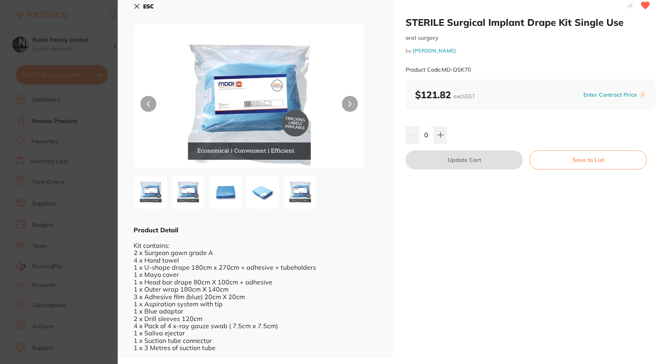
click at [90, 218] on section "STERILE Surgical Implant Drape Kit Single Use [MEDICAL_DATA] by [PERSON_NAME] P…" at bounding box center [334, 182] width 668 height 364
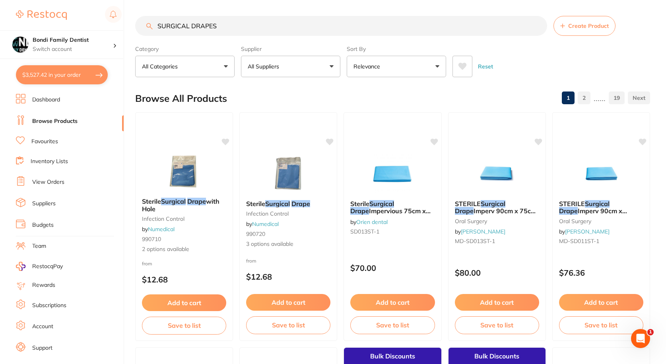
click at [235, 30] on input "SURGICAL DRAPES" at bounding box center [341, 26] width 412 height 20
click at [537, 24] on input "SURGICAL DRAPES" at bounding box center [341, 26] width 412 height 20
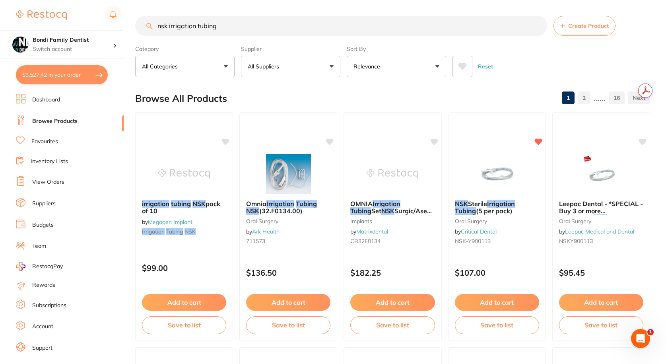
type input "nsk irrigation tubing"
